Goal: Check status: Check status

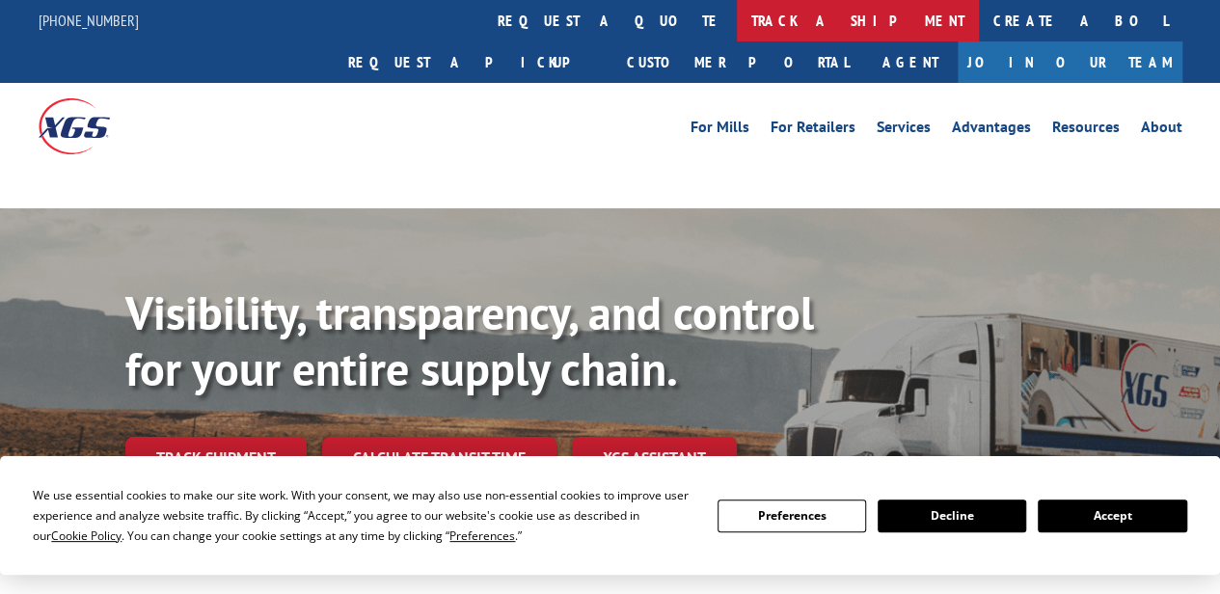
click at [737, 23] on link "track a shipment" at bounding box center [858, 20] width 242 height 41
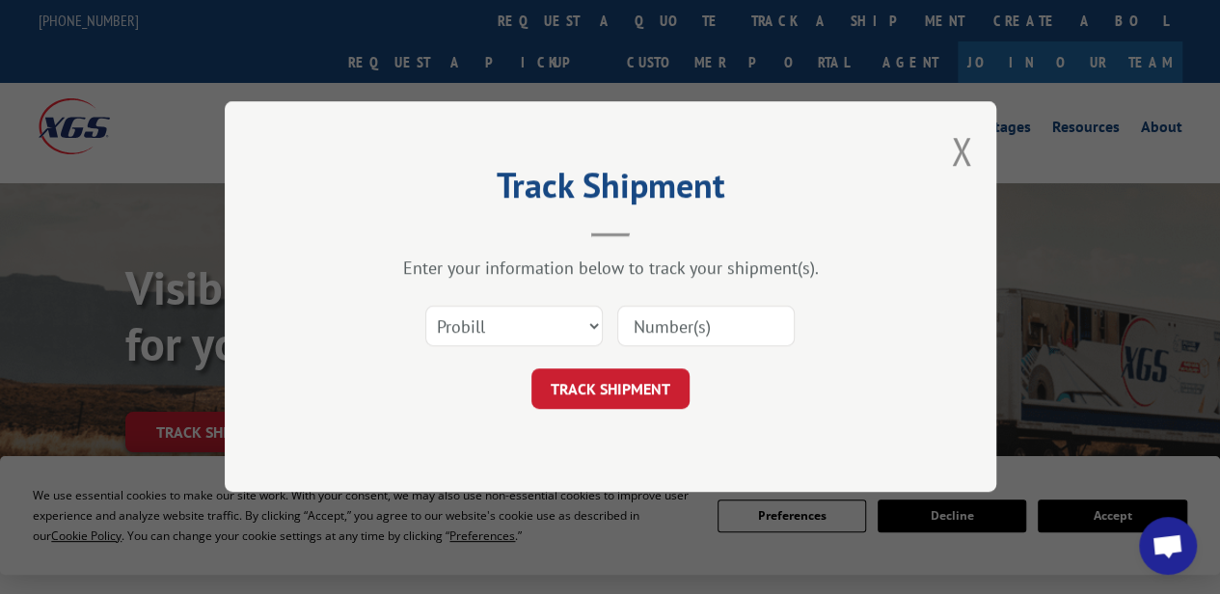
click at [546, 329] on select "Select category... Probill BOL PO" at bounding box center [514, 327] width 178 height 41
select select "bol"
click at [425, 307] on select "Select category... Probill BOL PO" at bounding box center [514, 327] width 178 height 41
click at [684, 314] on input at bounding box center [706, 327] width 178 height 41
paste input "2403554"
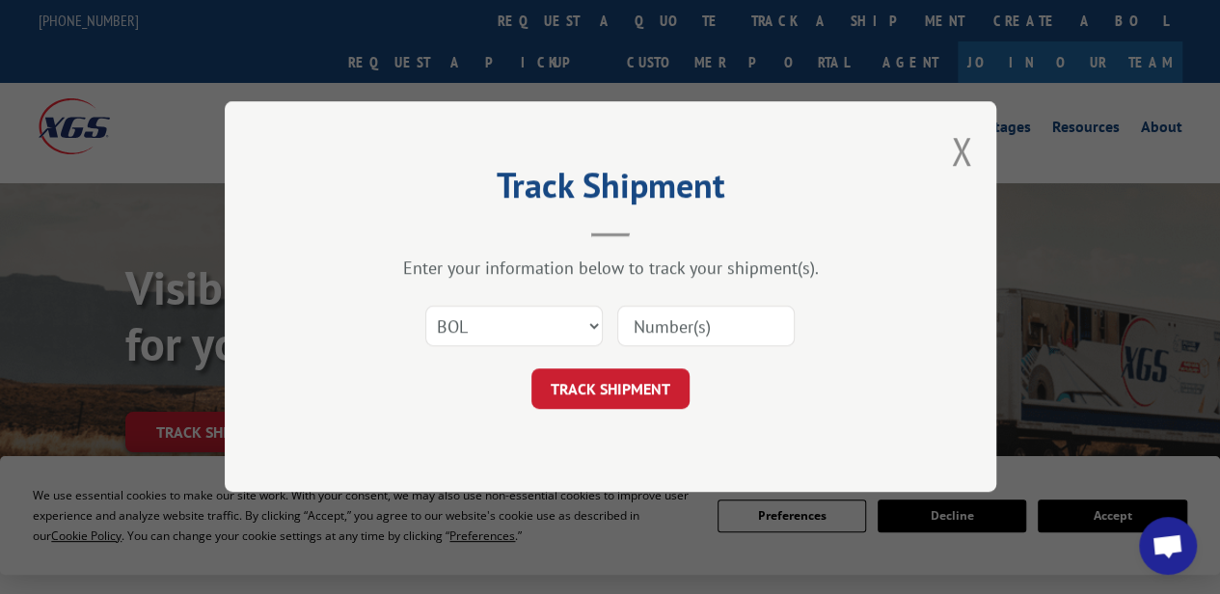
type input "2403554"
click button "TRACK SHIPMENT" at bounding box center [611, 390] width 158 height 41
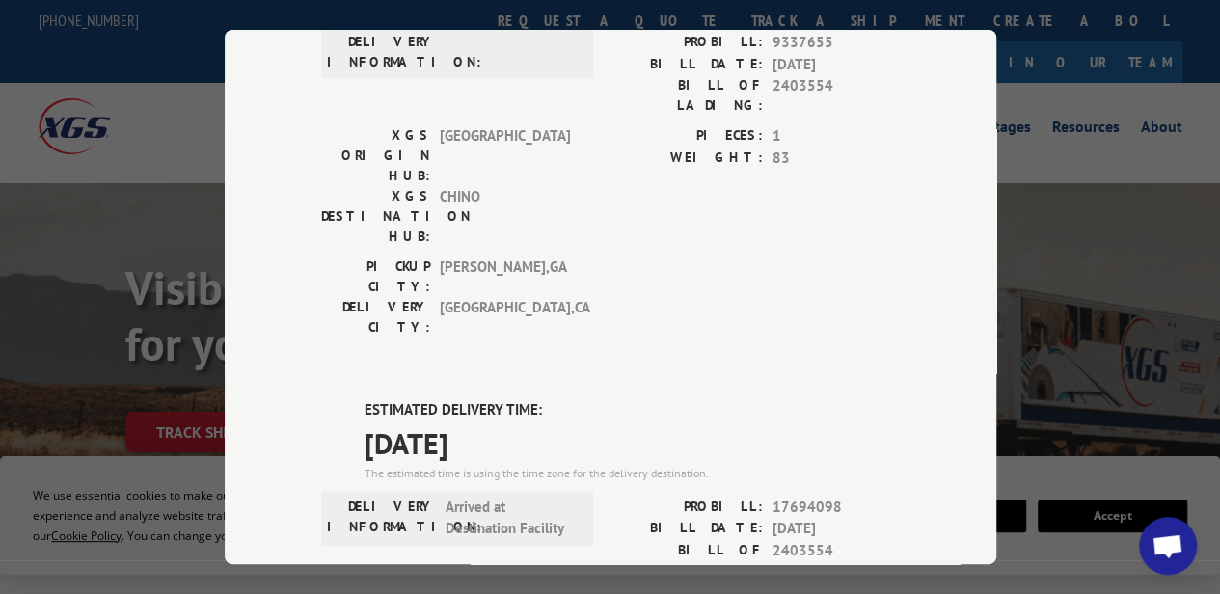
scroll to position [641, 0]
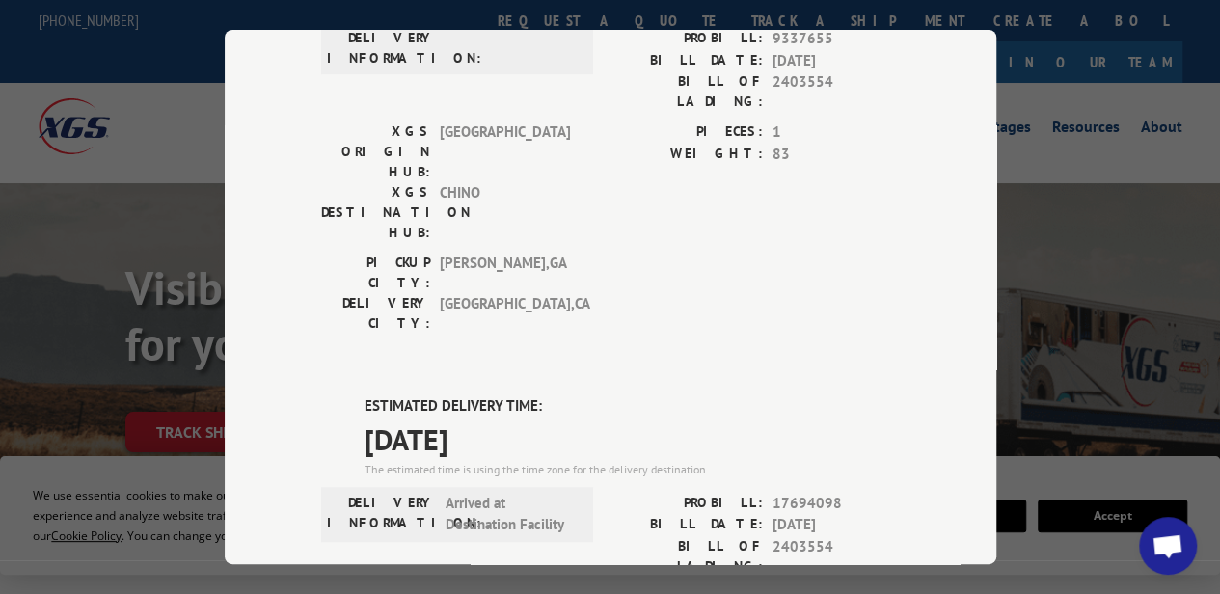
click at [994, 331] on div "Track Shipment DELIVERED DELIVERY INFORMATION: PROBILL: 6861744 BILL DATE: [DAT…" at bounding box center [611, 297] width 772 height 534
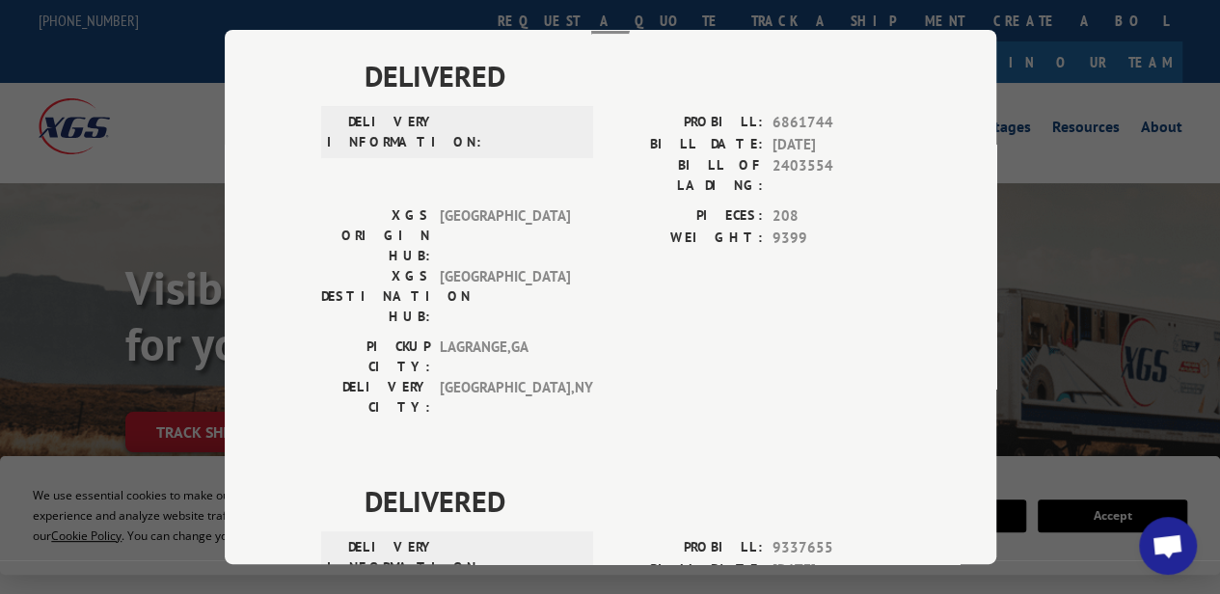
scroll to position [0, 0]
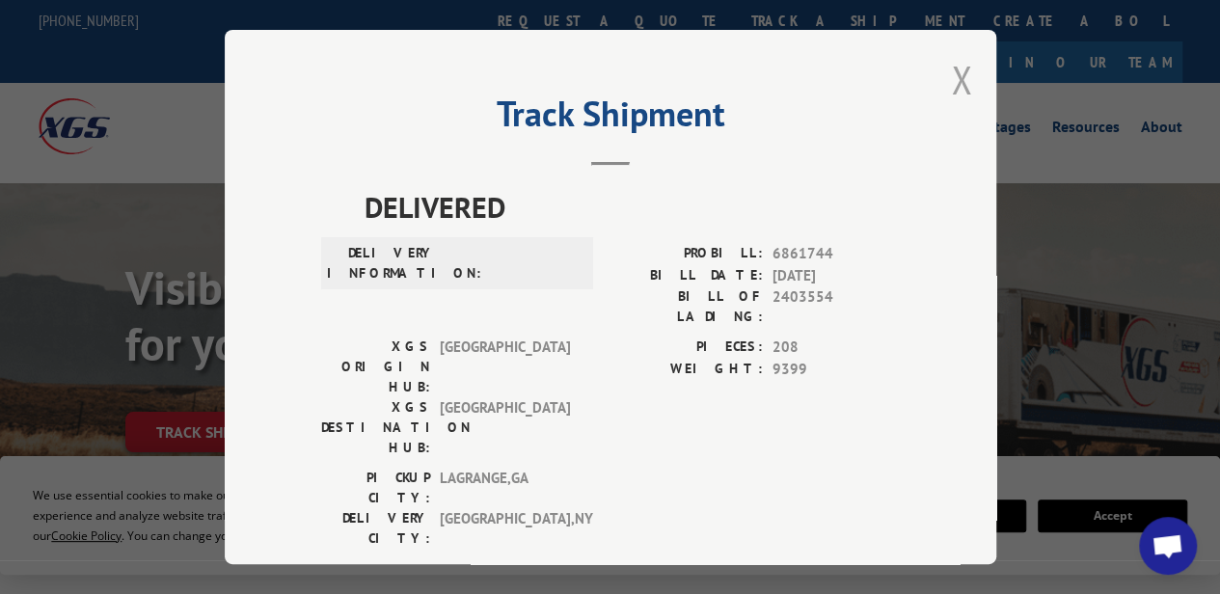
click at [959, 68] on button "Close modal" at bounding box center [961, 79] width 21 height 51
